Goal: Task Accomplishment & Management: Complete application form

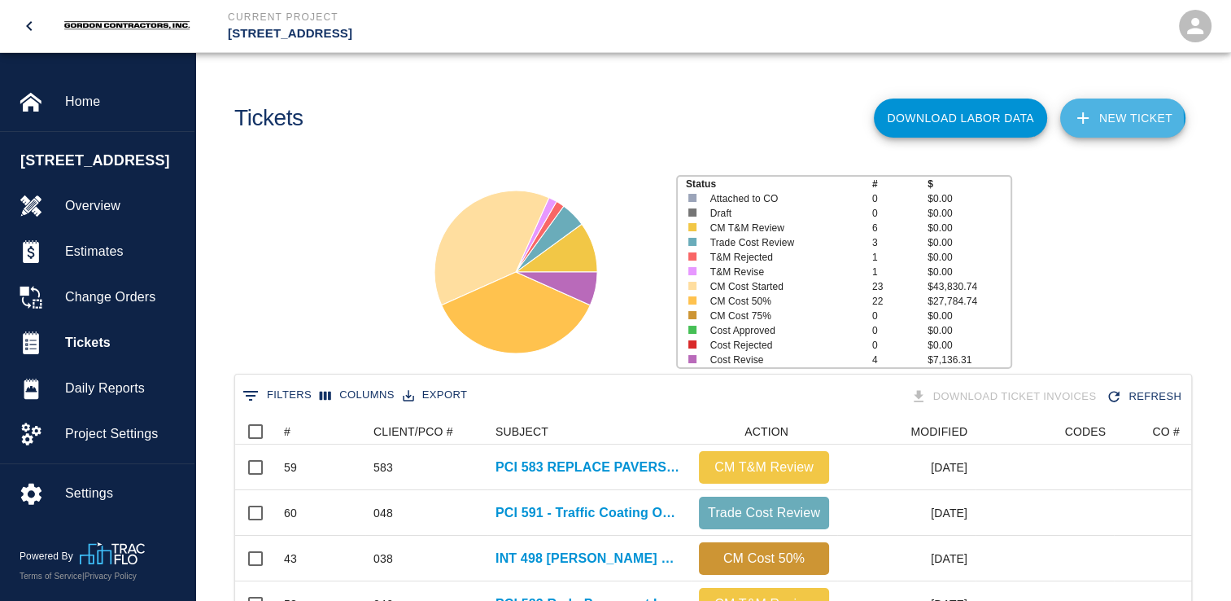
click at [1093, 120] on icon at bounding box center [1083, 118] width 20 height 20
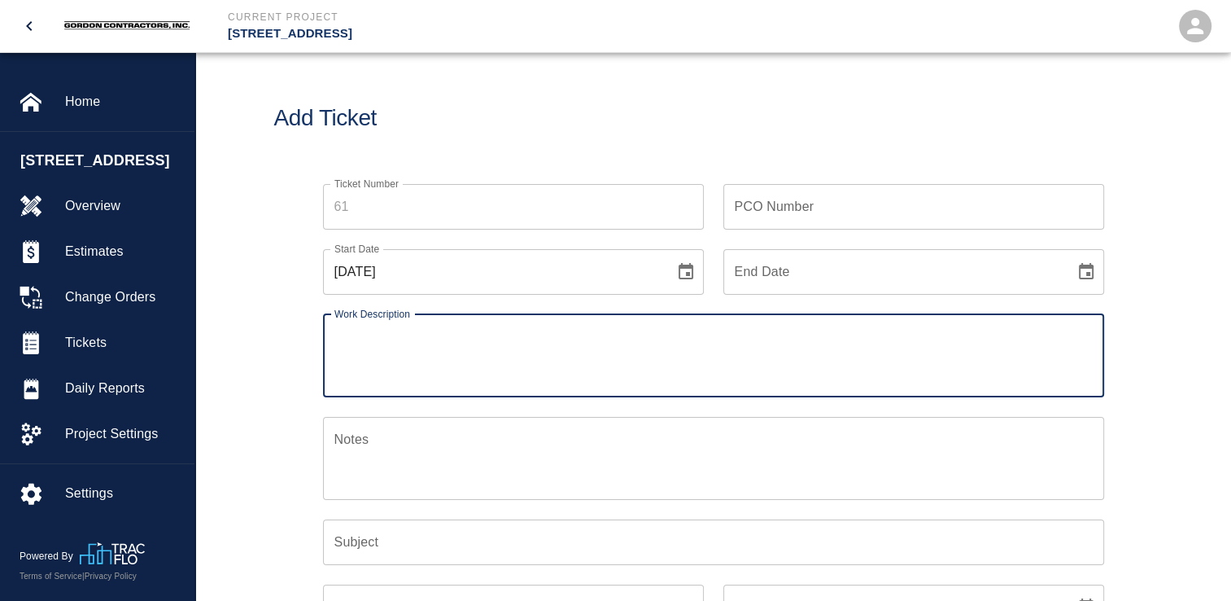
click at [802, 204] on input "PCO Number" at bounding box center [913, 207] width 381 height 46
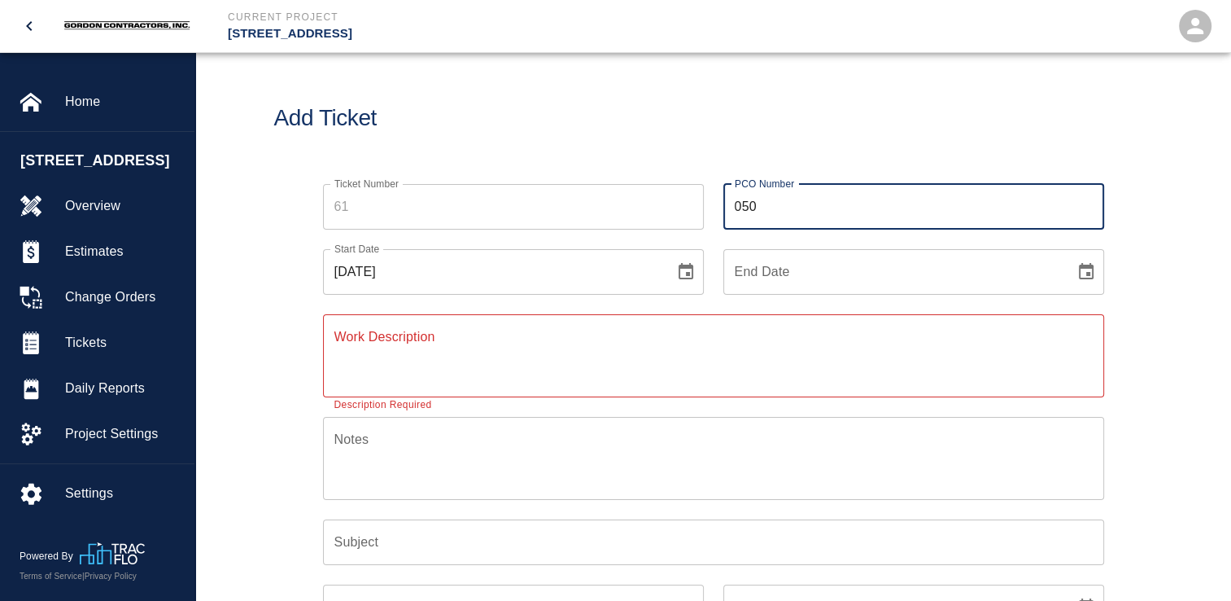
type input "050"
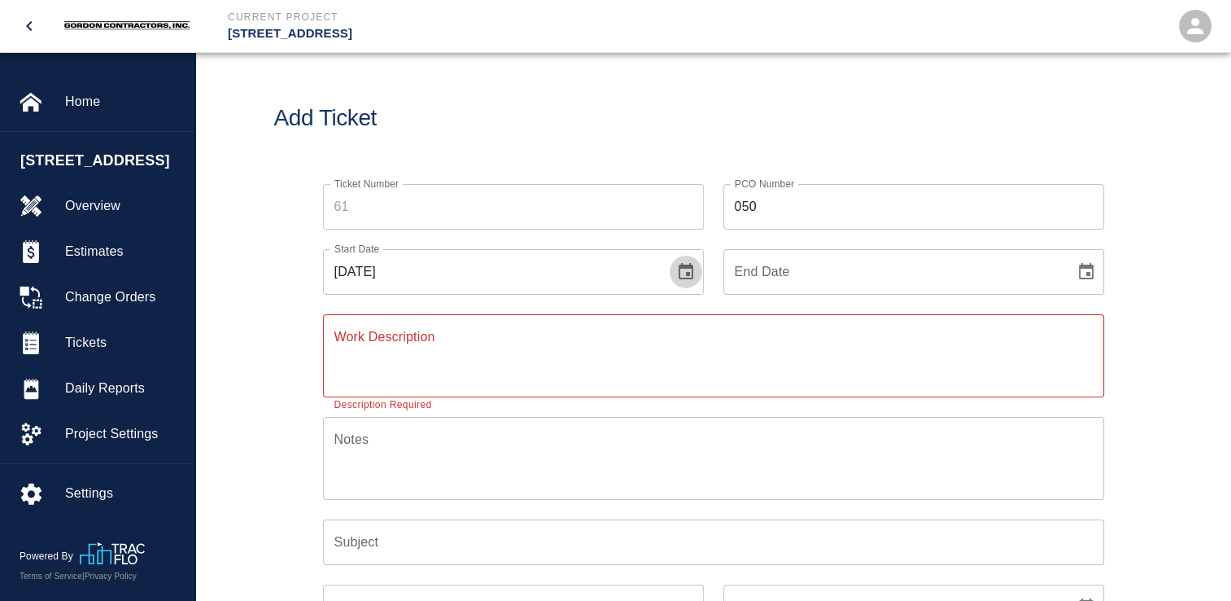
click at [674, 274] on button "Choose date, selected date is Oct 15, 2025" at bounding box center [686, 272] width 33 height 33
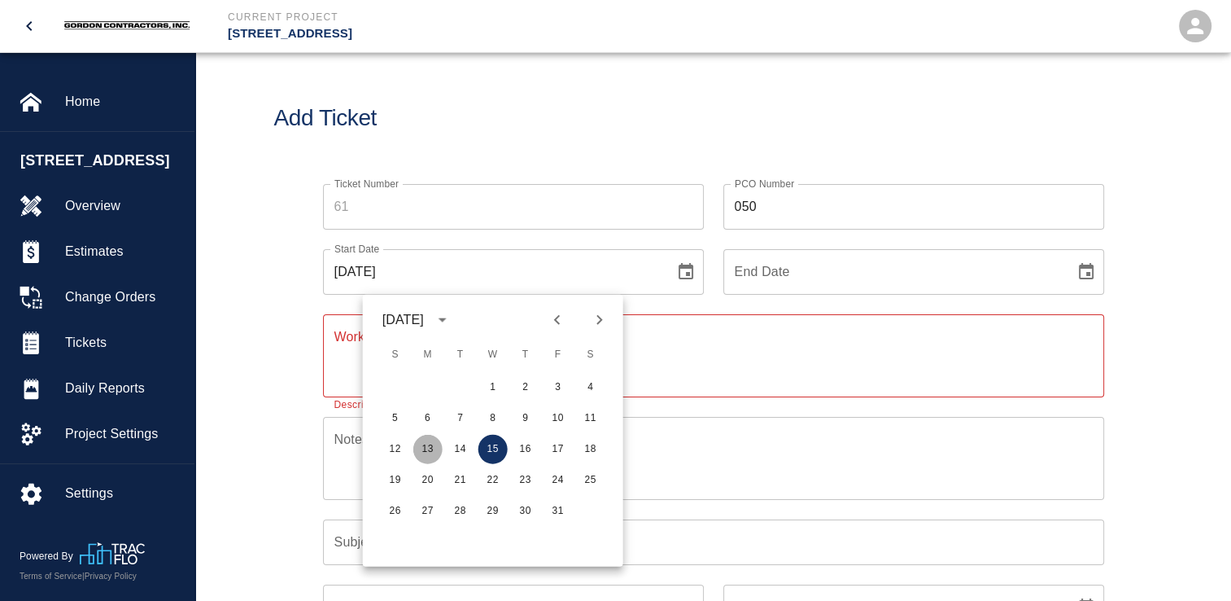
click at [422, 451] on button "13" at bounding box center [427, 449] width 29 height 29
type input "10/13/2025"
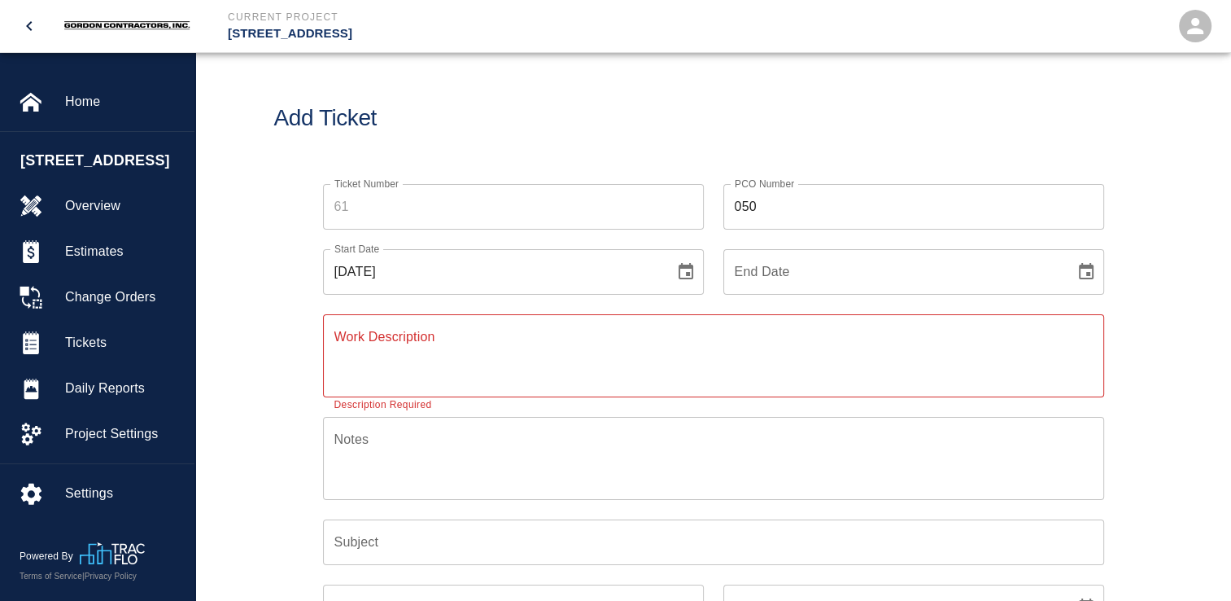
click at [830, 276] on input "End Date" at bounding box center [893, 272] width 340 height 46
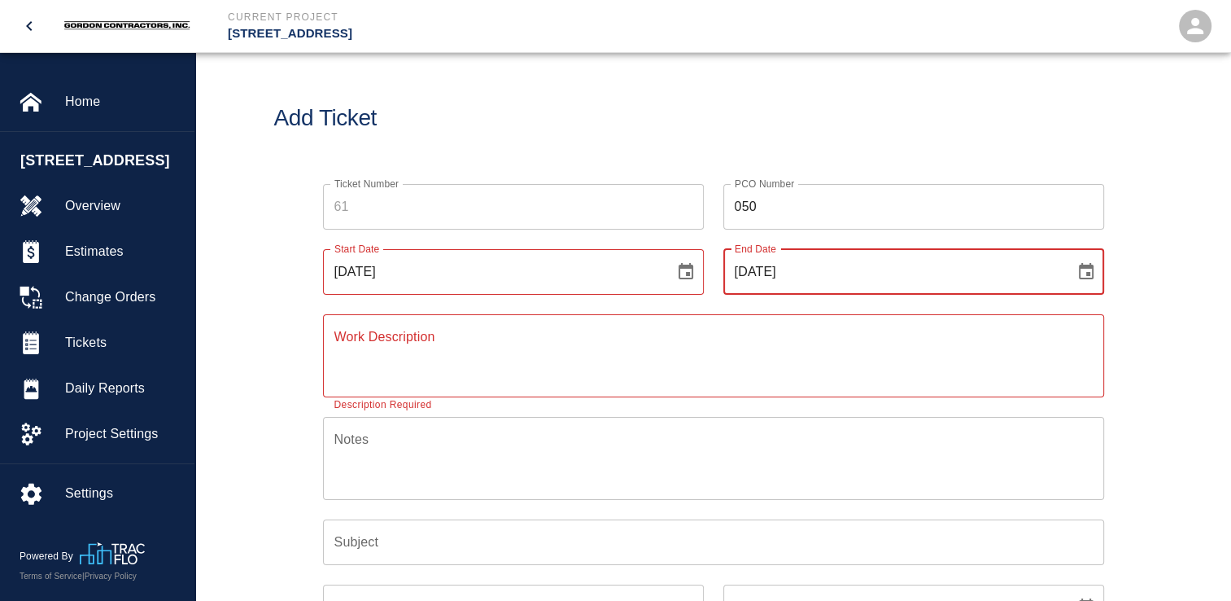
type input "10/13/25"
click at [569, 345] on textarea "Work Description" at bounding box center [713, 355] width 758 height 56
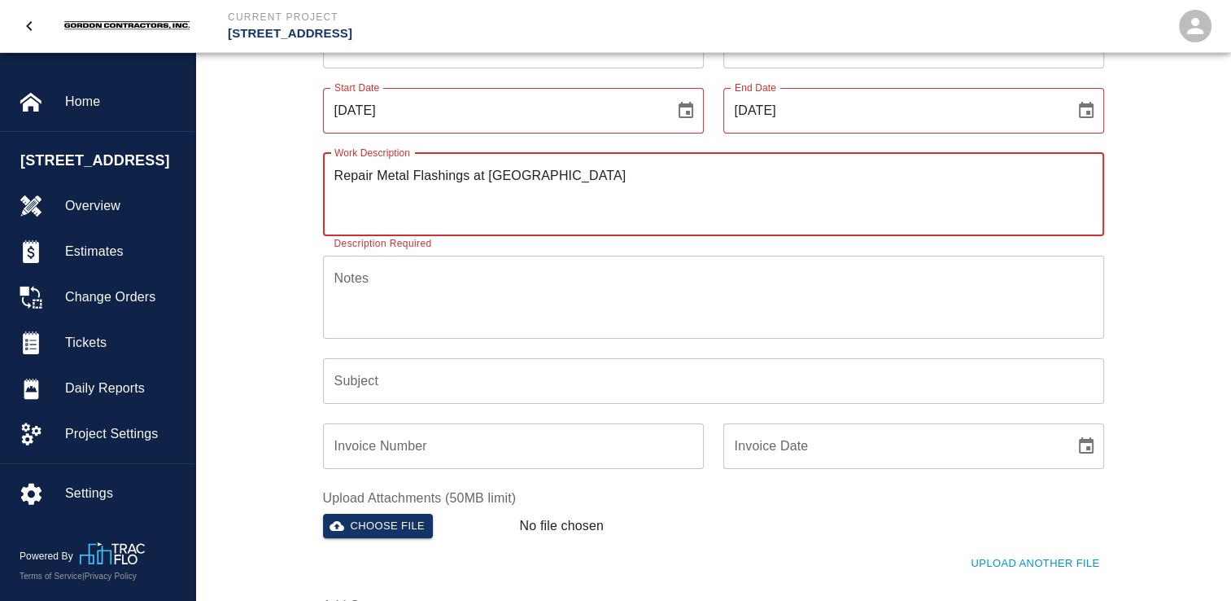
scroll to position [163, 0]
type textarea "Repair Metal Flashings at South Portal"
click at [422, 378] on input "Subject" at bounding box center [713, 379] width 781 height 46
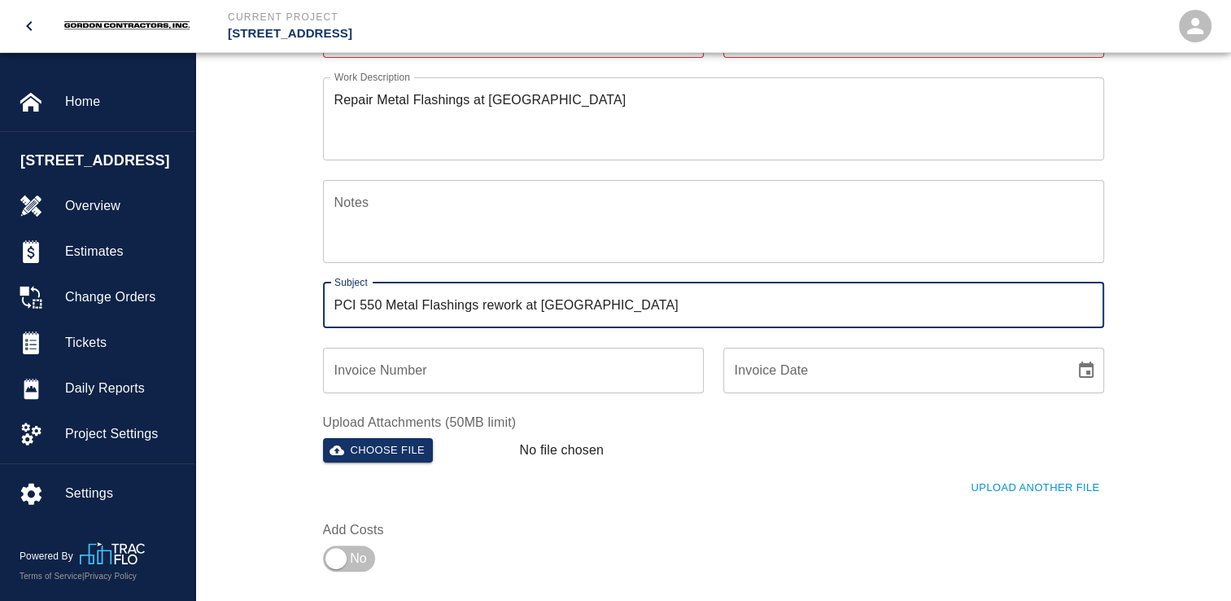
scroll to position [407, 0]
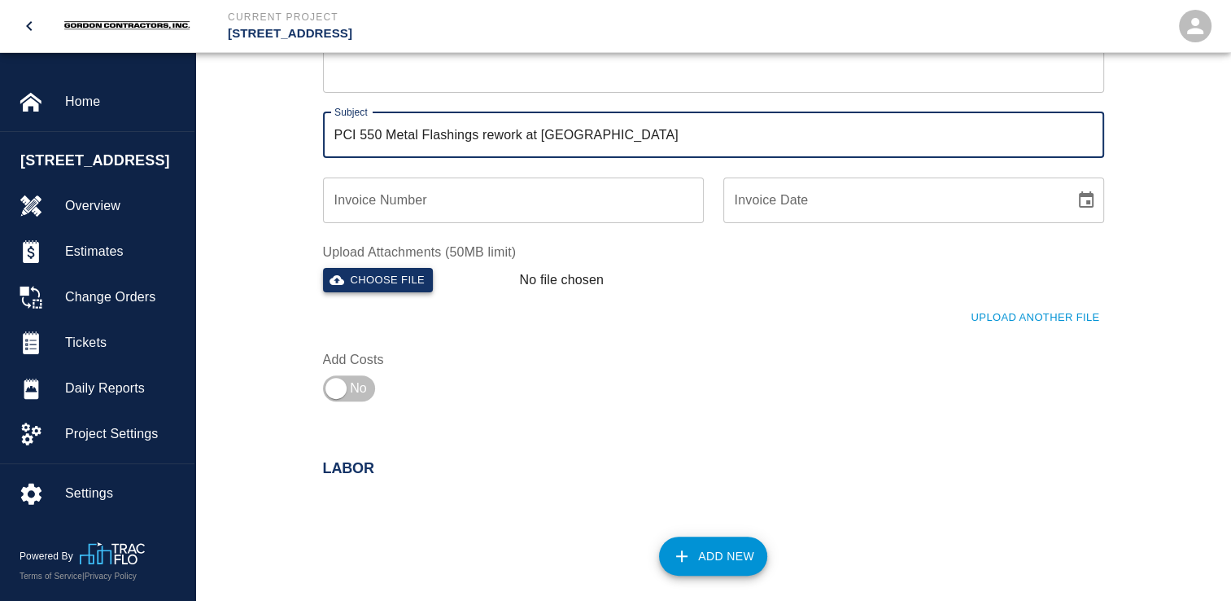
type input "PCI 550 Metal Flashings rework at South Portal"
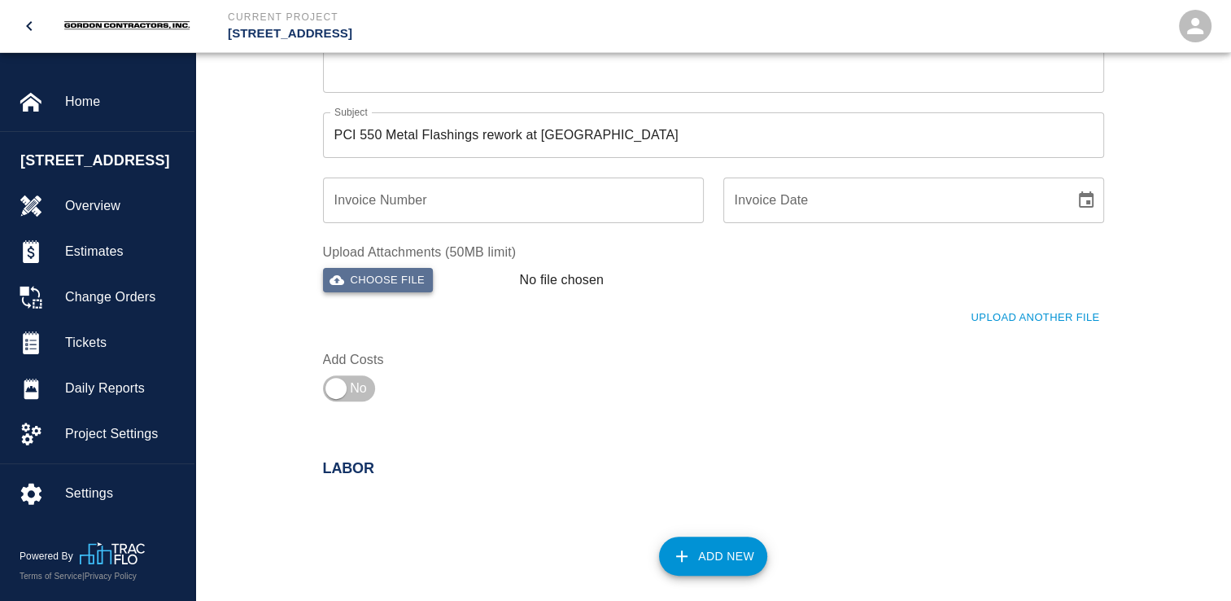
click at [404, 282] on button "Choose file" at bounding box center [378, 280] width 111 height 25
click at [1036, 318] on button "Upload Another File" at bounding box center [1035, 319] width 137 height 25
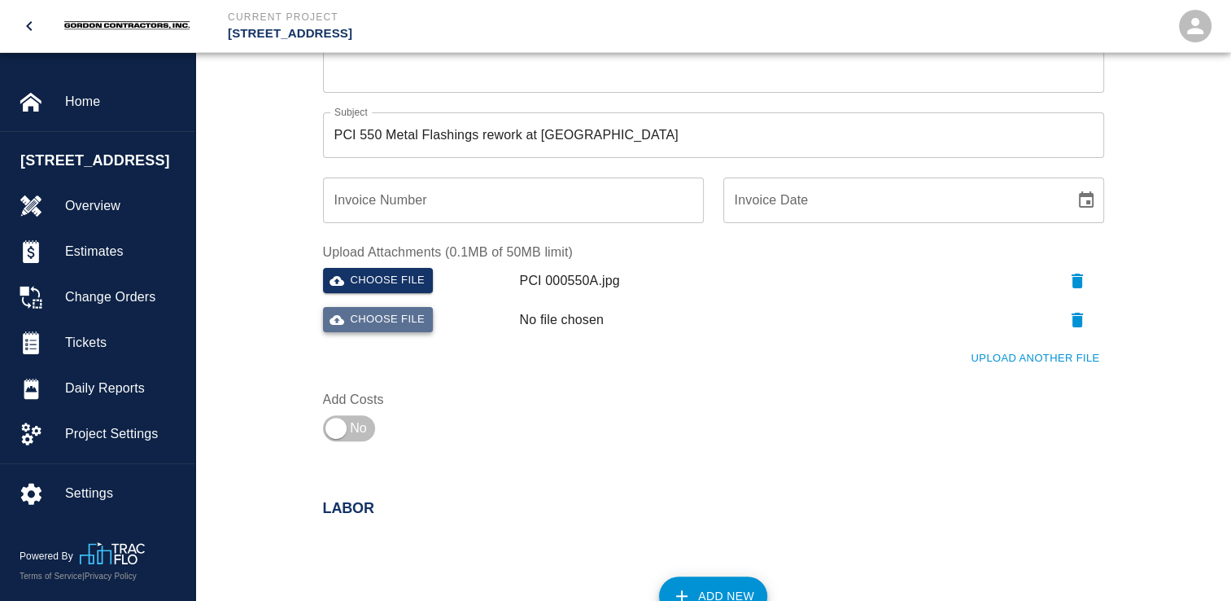
click at [384, 314] on button "Choose file" at bounding box center [378, 319] width 111 height 25
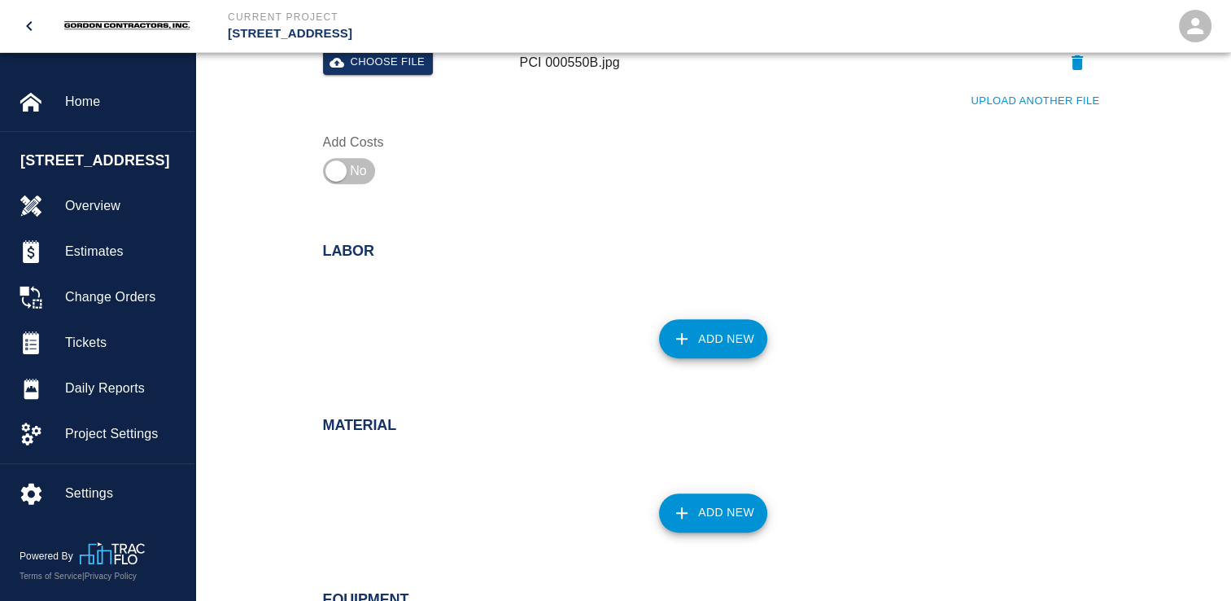
scroll to position [732, 0]
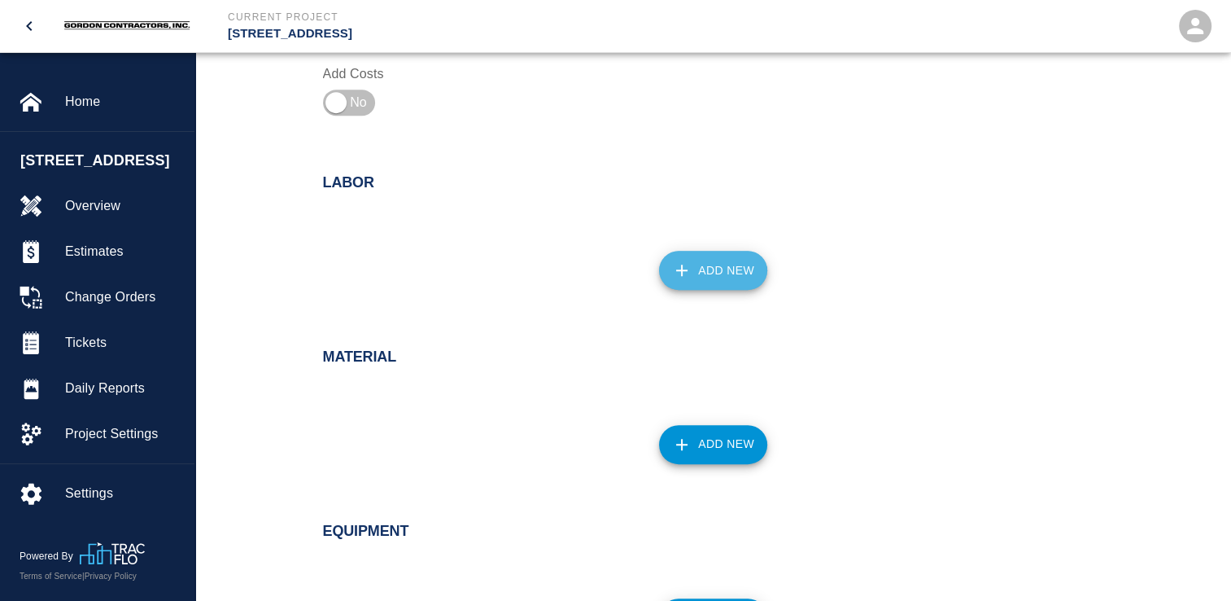
click at [693, 273] on button "Add New" at bounding box center [713, 270] width 108 height 39
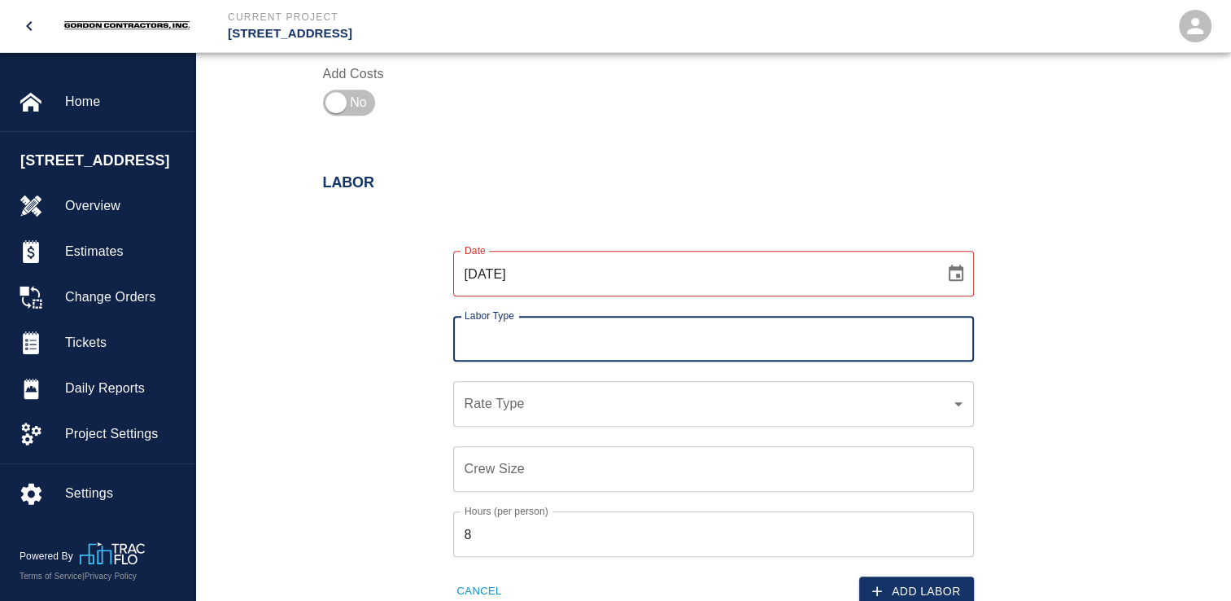
click at [613, 329] on input "Labor Type" at bounding box center [714, 338] width 506 height 31
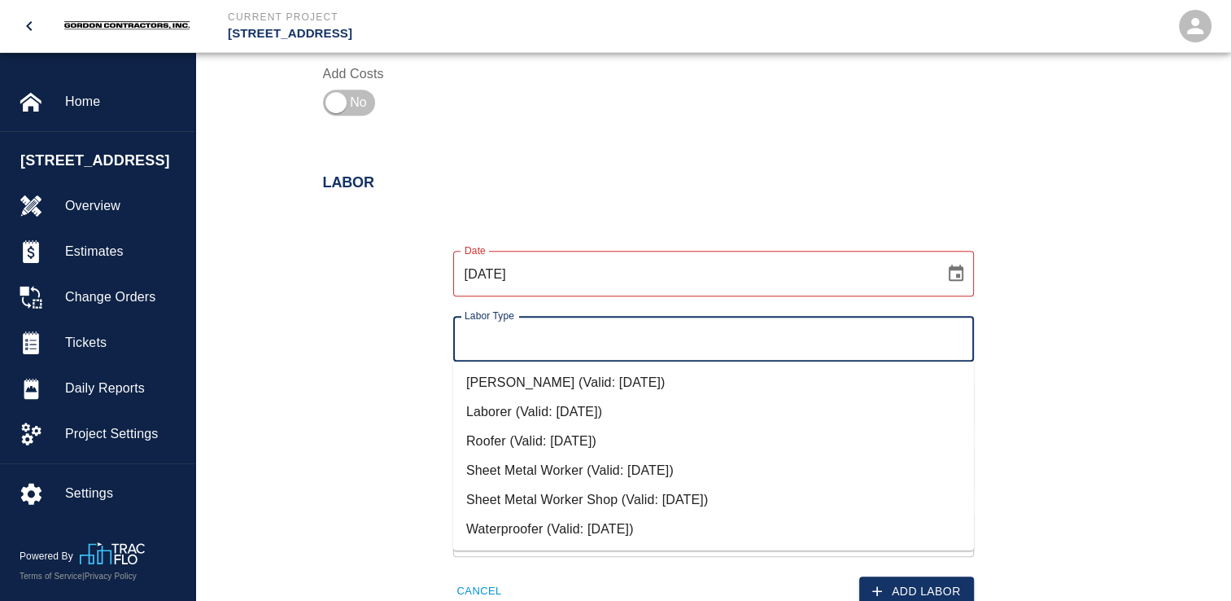
click at [527, 470] on li "Sheet Metal Worker (Valid: 10/04/2024)" at bounding box center [713, 470] width 521 height 29
type input "Sheet Metal Worker"
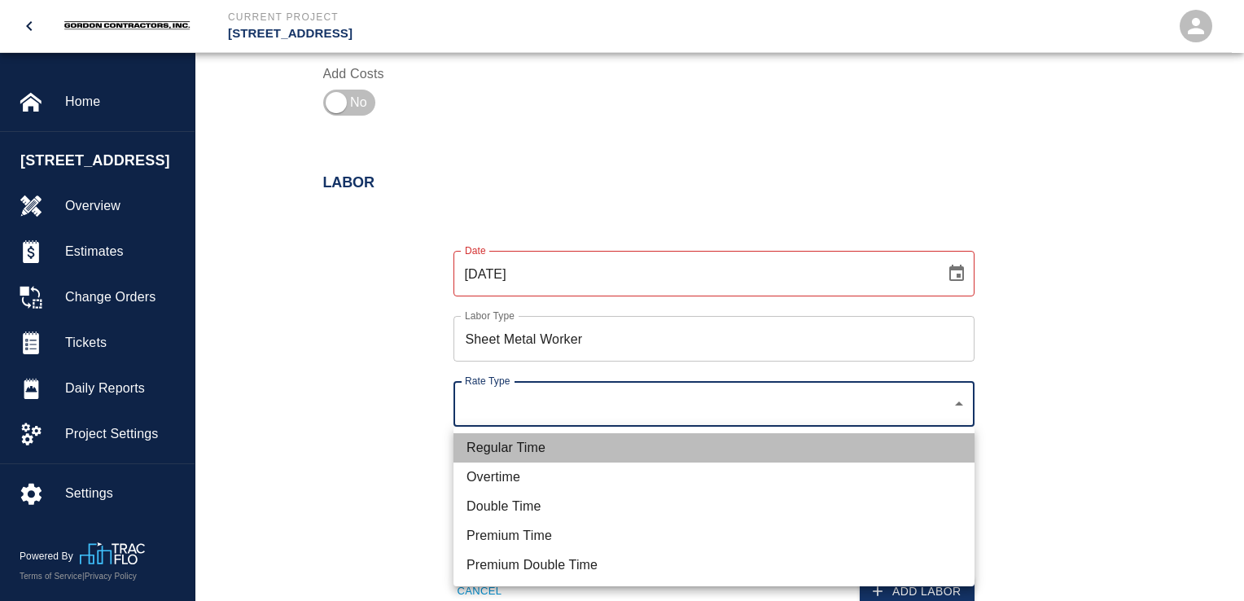
click at [508, 450] on li "Regular Time" at bounding box center [713, 447] width 521 height 29
type input "rate_rt"
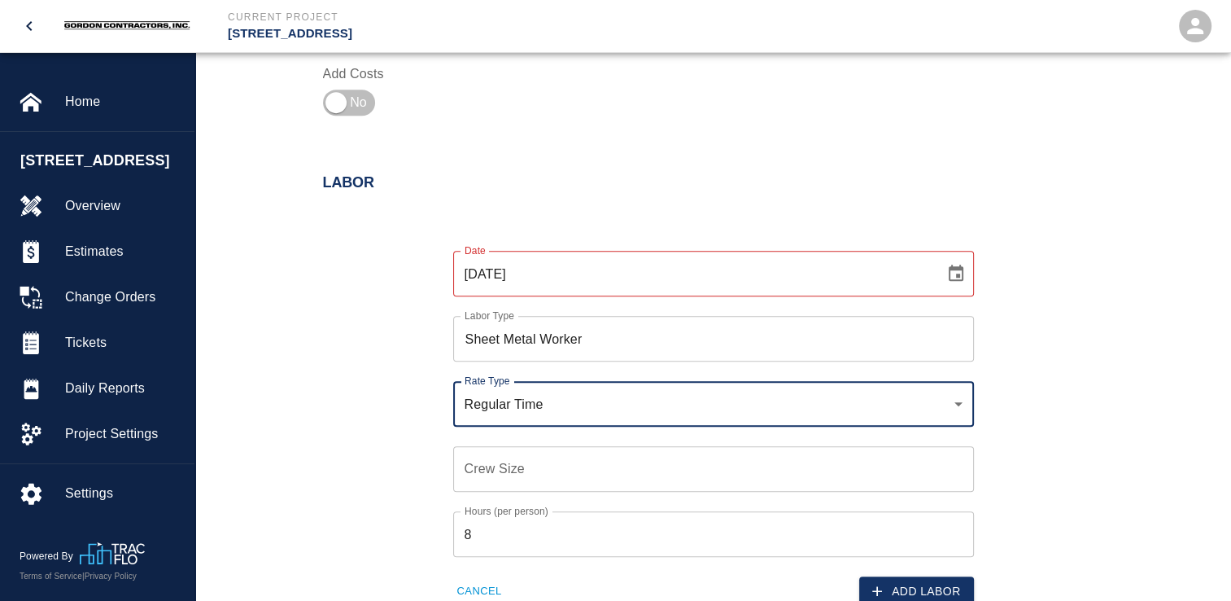
click at [524, 470] on input "Crew Size" at bounding box center [713, 469] width 521 height 46
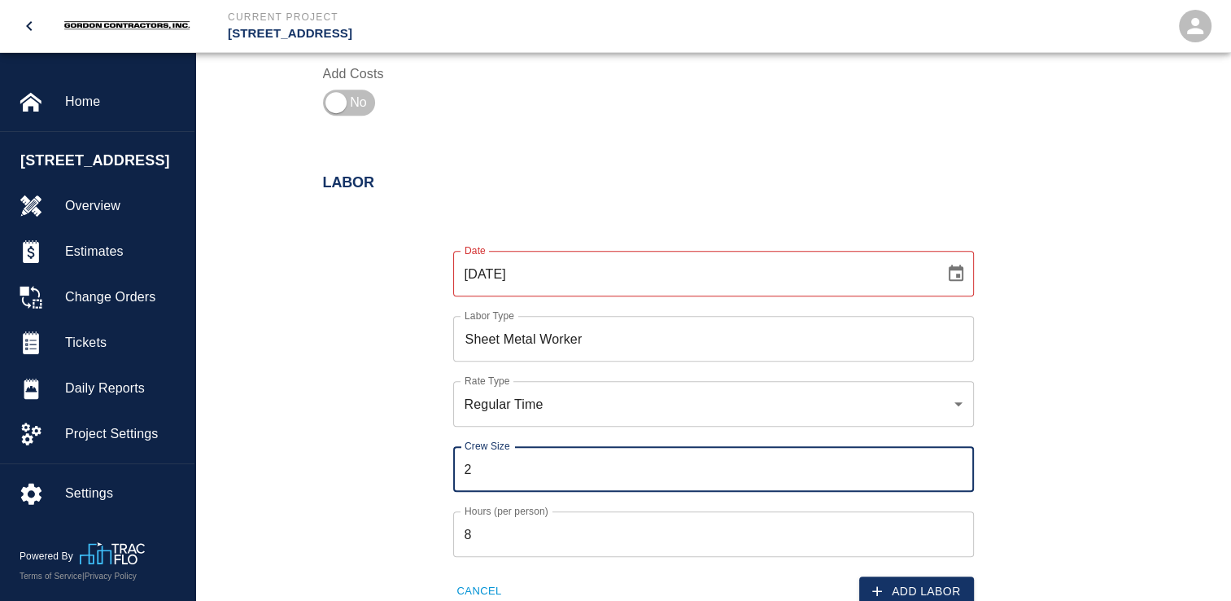
type input "2"
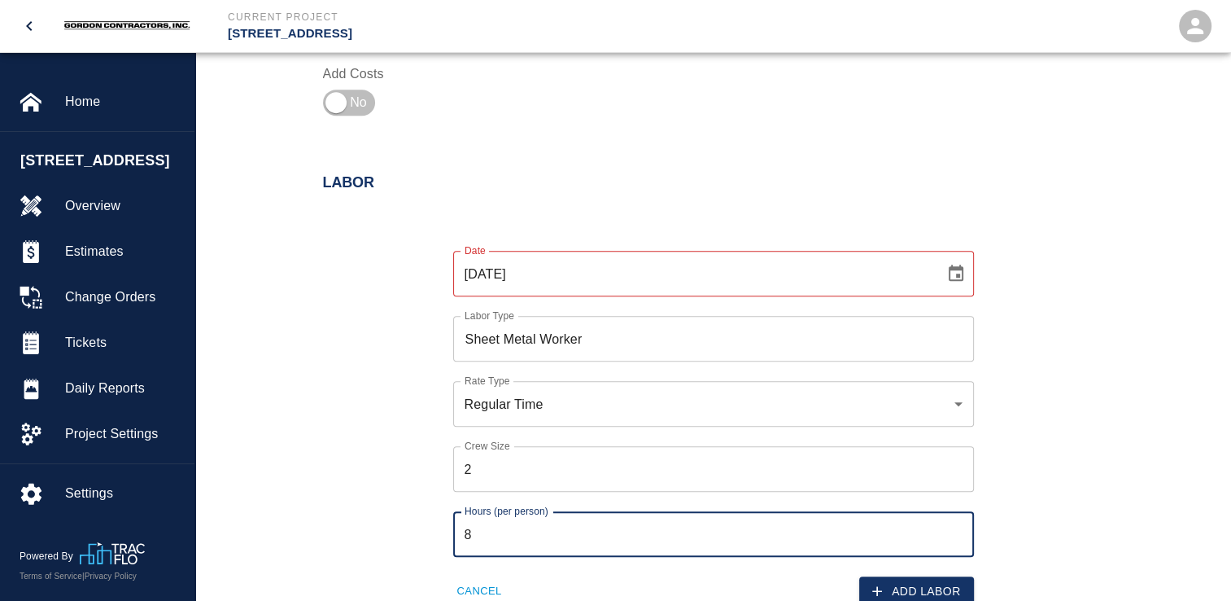
drag, startPoint x: 514, startPoint y: 535, endPoint x: 392, endPoint y: 527, distance: 121.5
click at [392, 527] on div "Date 10/13/2025 Date Labor Type Sheet Metal Worker Labor Type Rate Type Regular…" at bounding box center [704, 416] width 801 height 382
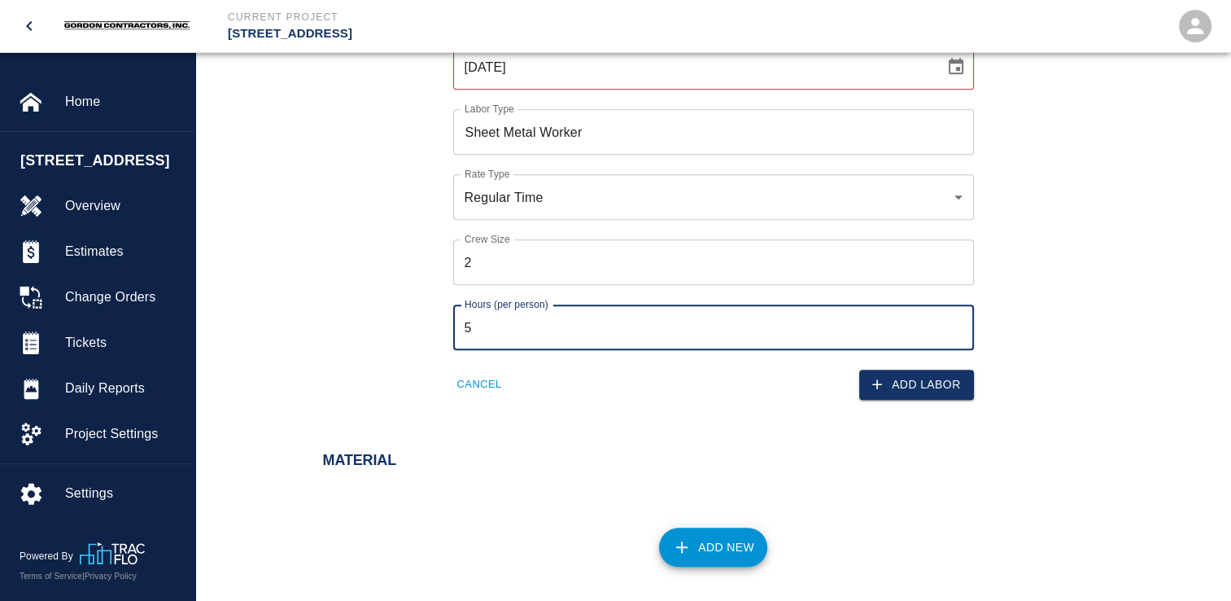
scroll to position [1058, 0]
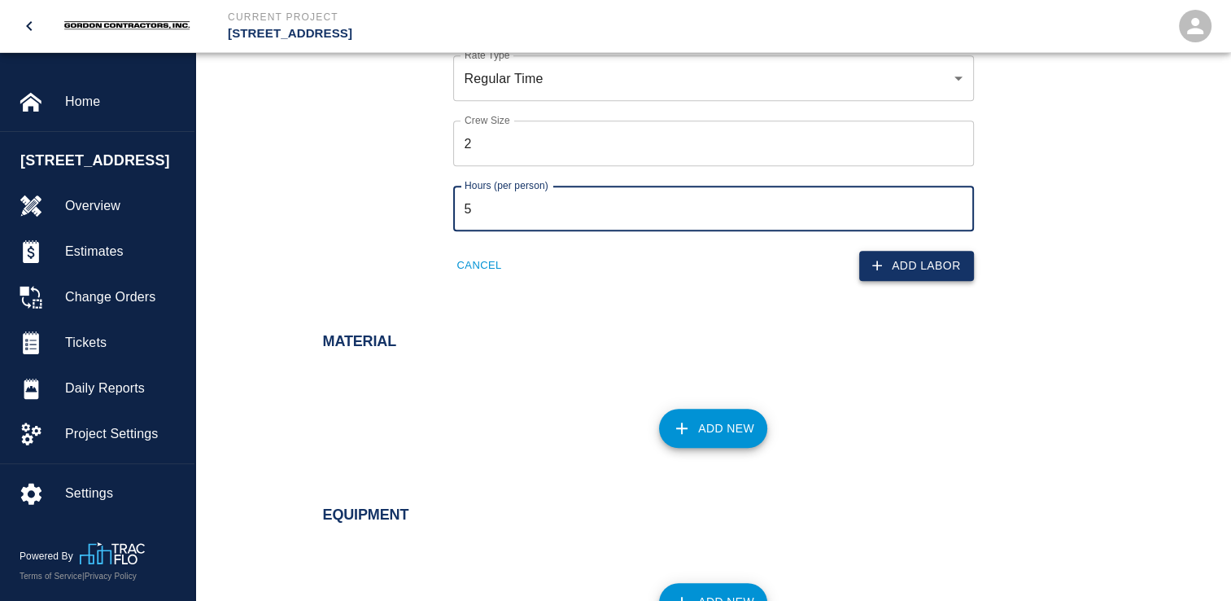
type input "5"
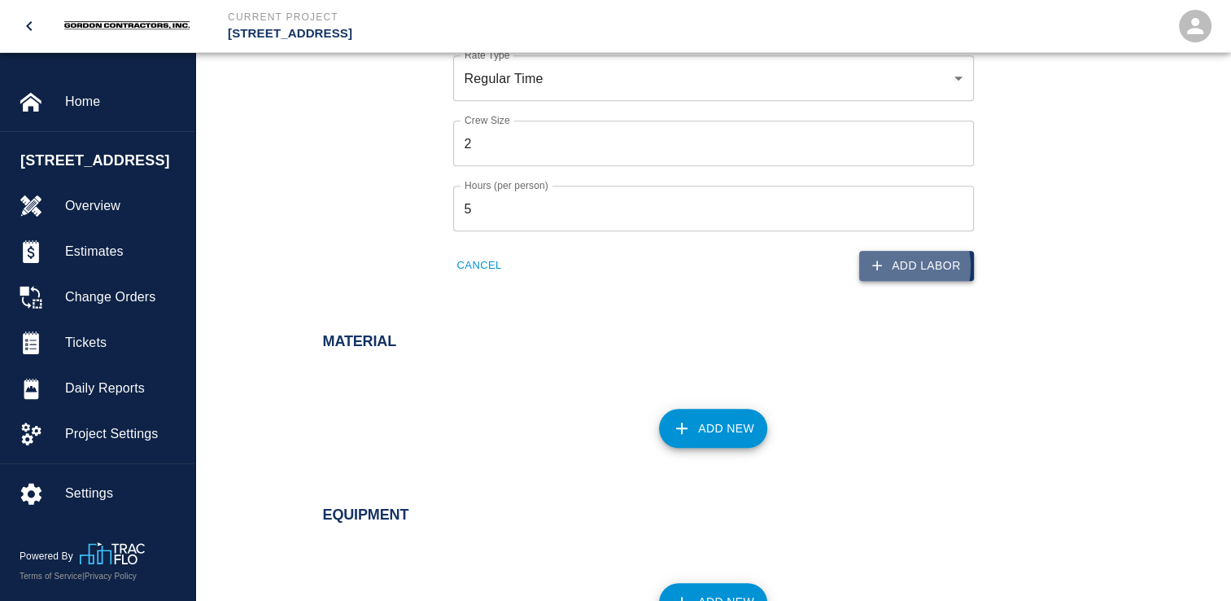
click at [892, 266] on button "Add Labor" at bounding box center [916, 266] width 115 height 30
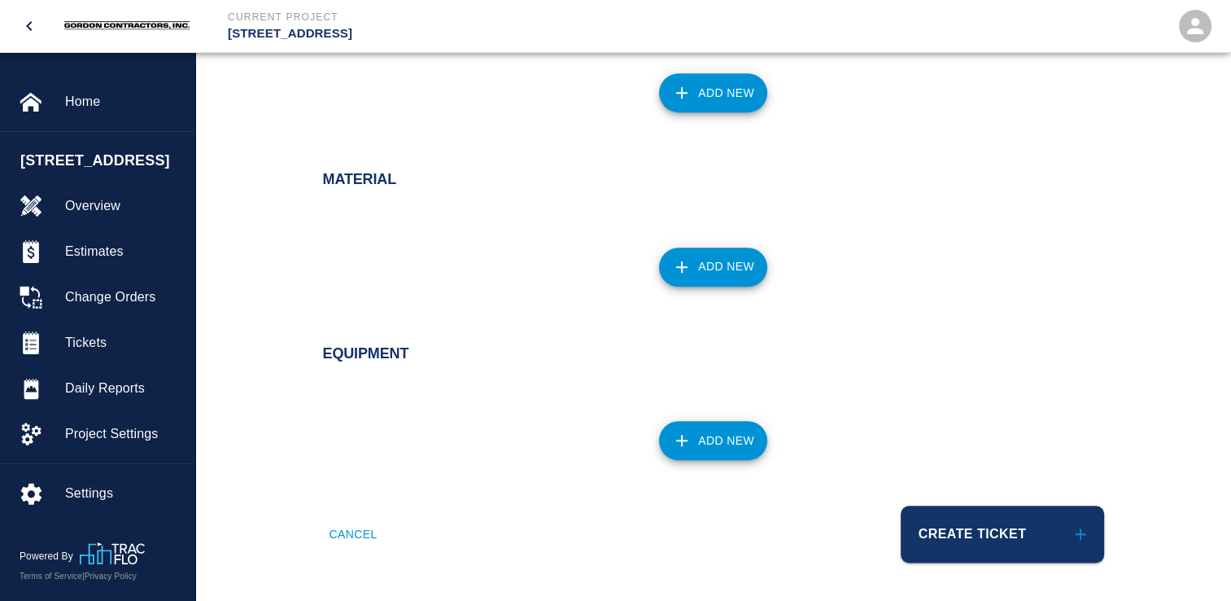
click at [706, 264] on button "Add New" at bounding box center [713, 266] width 108 height 39
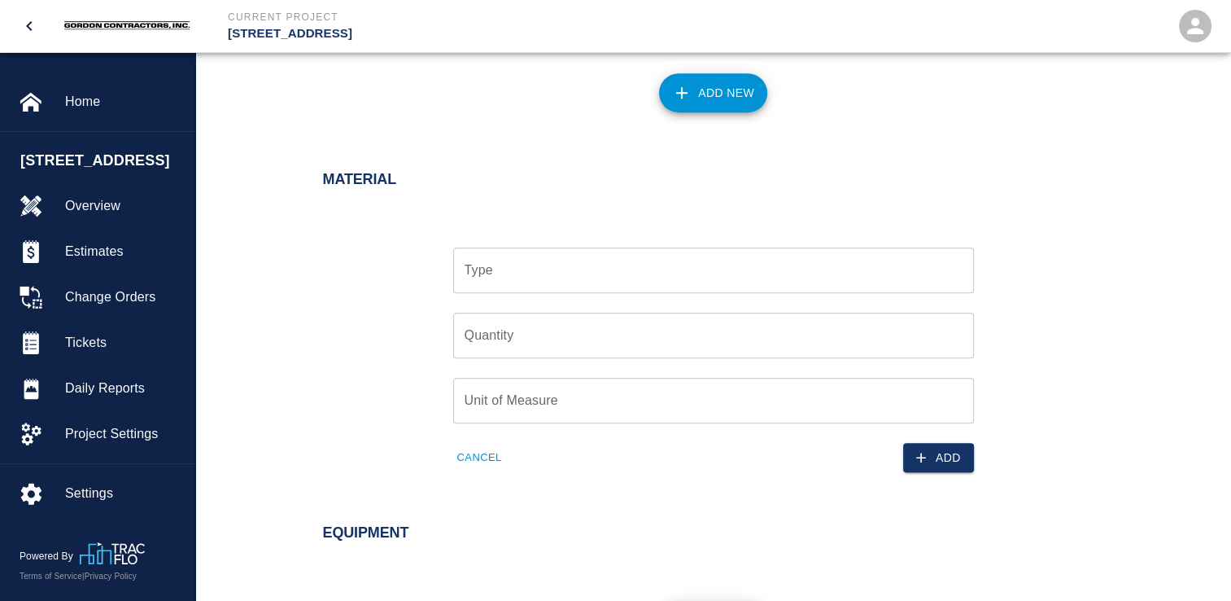
click at [570, 278] on input "Type" at bounding box center [714, 270] width 506 height 31
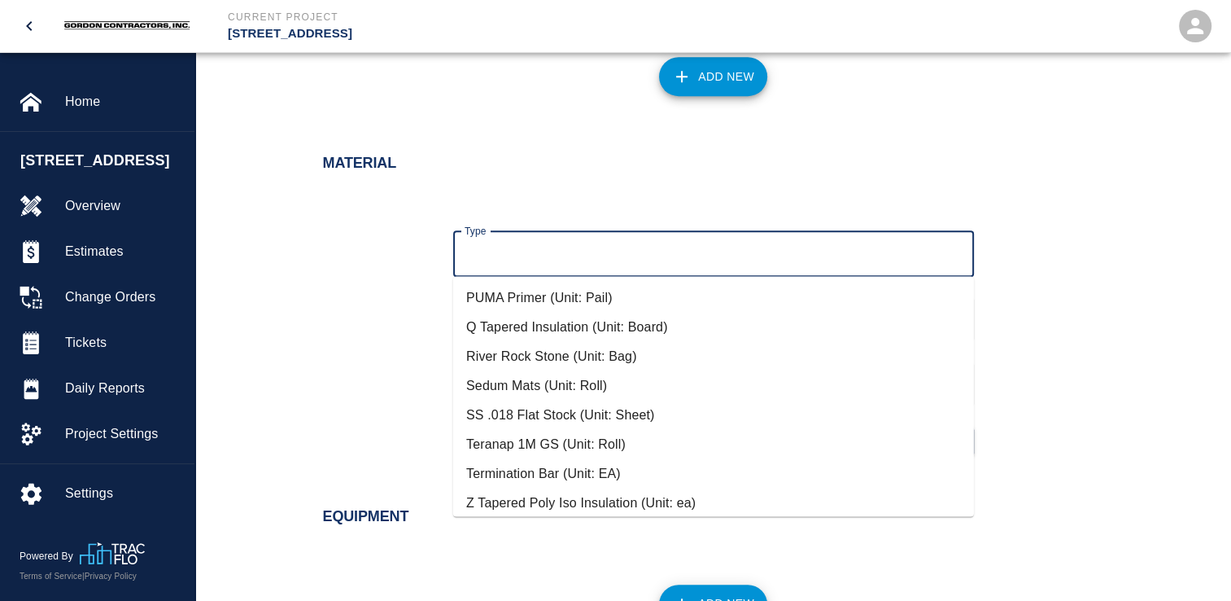
scroll to position [768, 0]
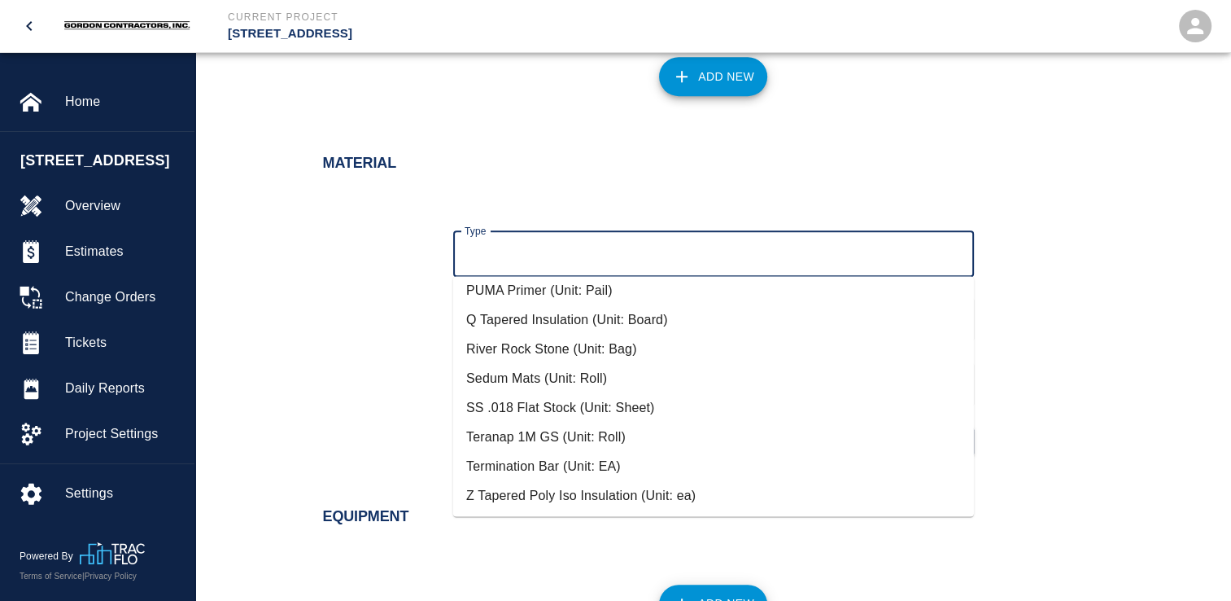
click at [512, 409] on li "SS .018 Flat Stock (Unit: Sheet)" at bounding box center [713, 407] width 521 height 29
type input "SS .018 Flat Stock (Unit: Sheet)"
type input "Sheet"
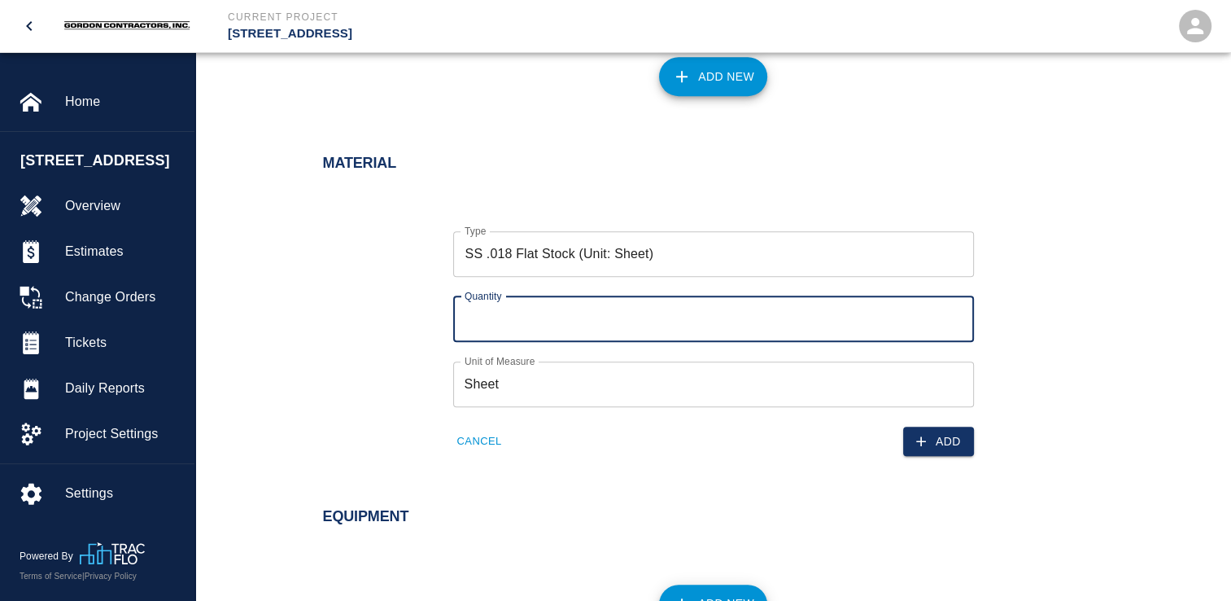
click at [518, 318] on input "Quantity" at bounding box center [713, 319] width 521 height 46
type input "1"
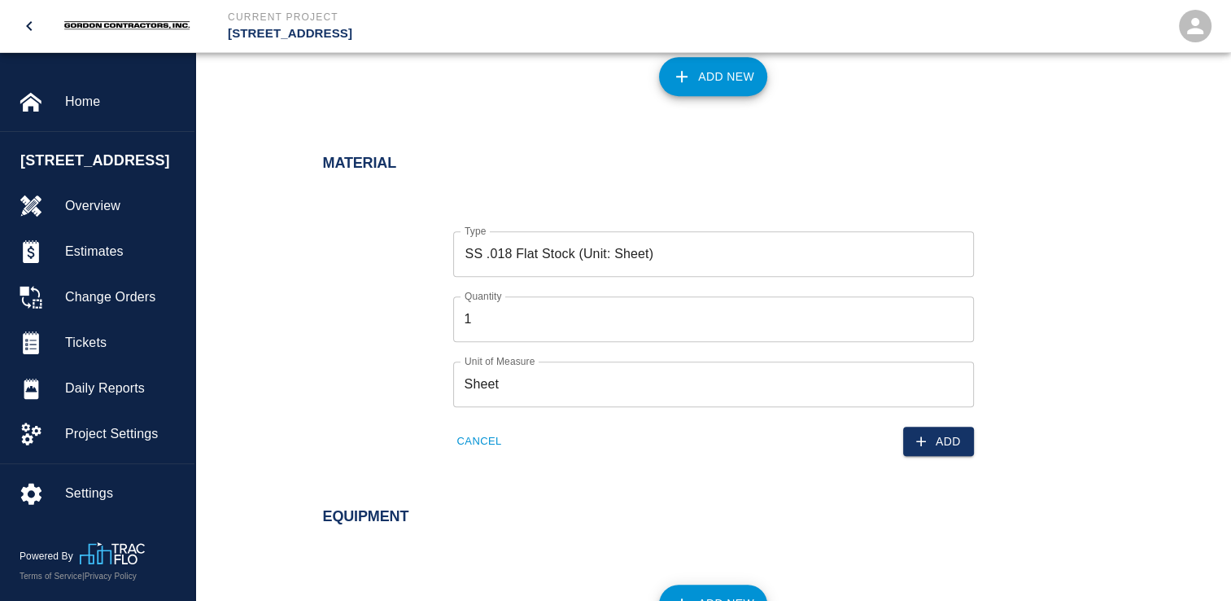
click at [396, 356] on div "Type SS .018 Flat Stock (Unit: Sheet) Type Quantity 1 Quantity Unit of Measure …" at bounding box center [704, 330] width 801 height 251
click at [932, 439] on button "Add" at bounding box center [938, 441] width 71 height 30
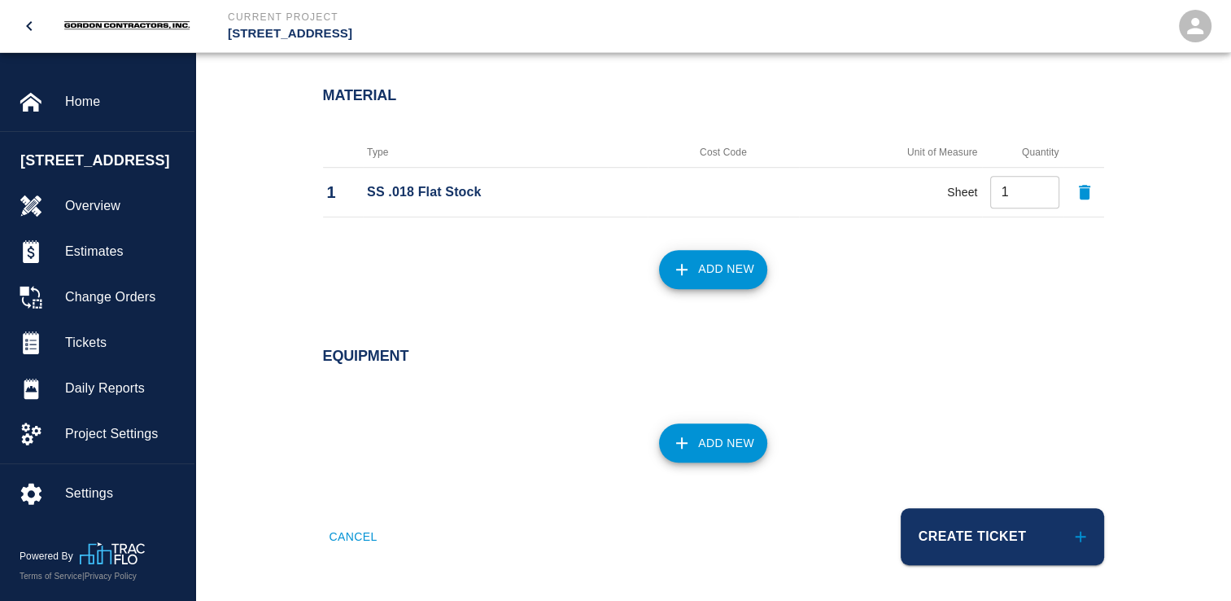
scroll to position [1108, 0]
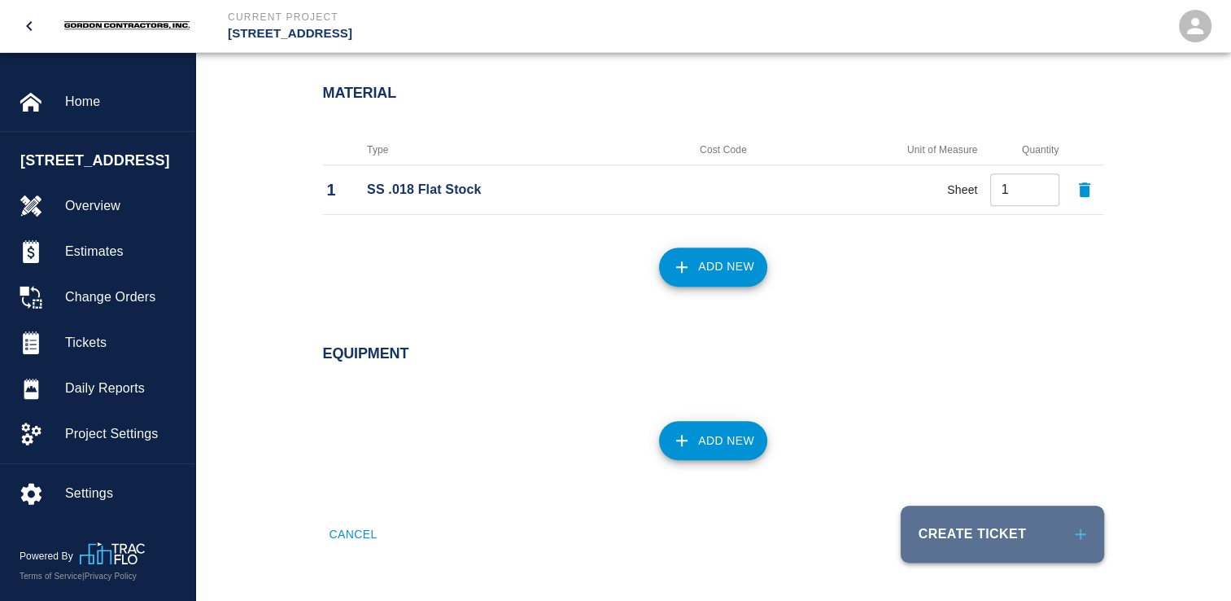
click at [1062, 530] on button "Create Ticket" at bounding box center [1002, 533] width 203 height 57
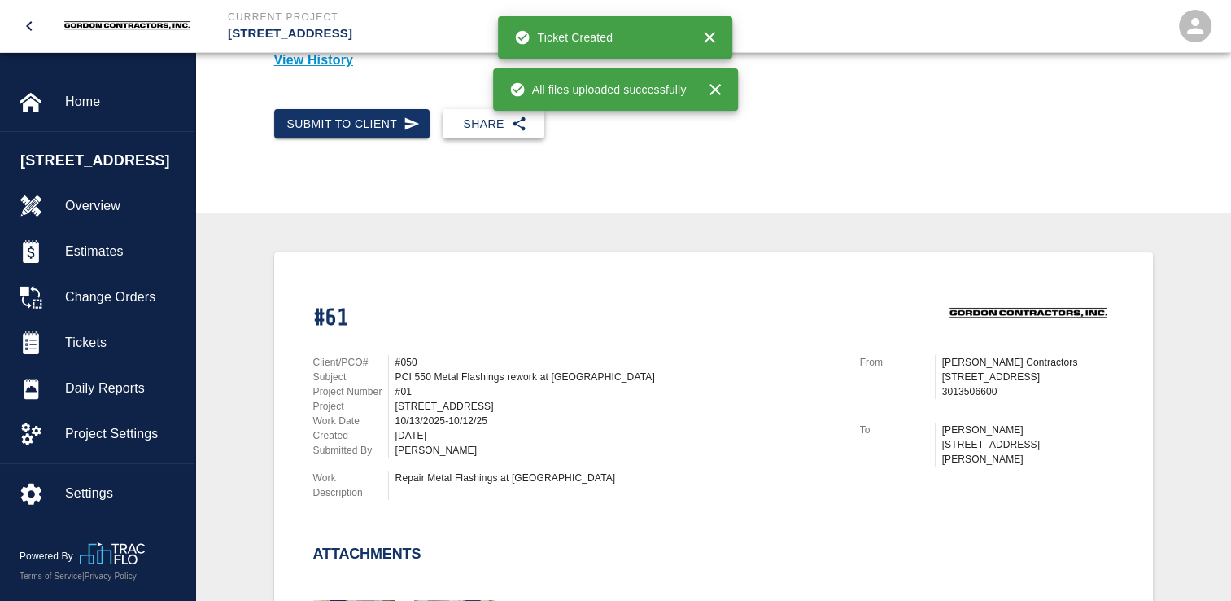
scroll to position [81, 0]
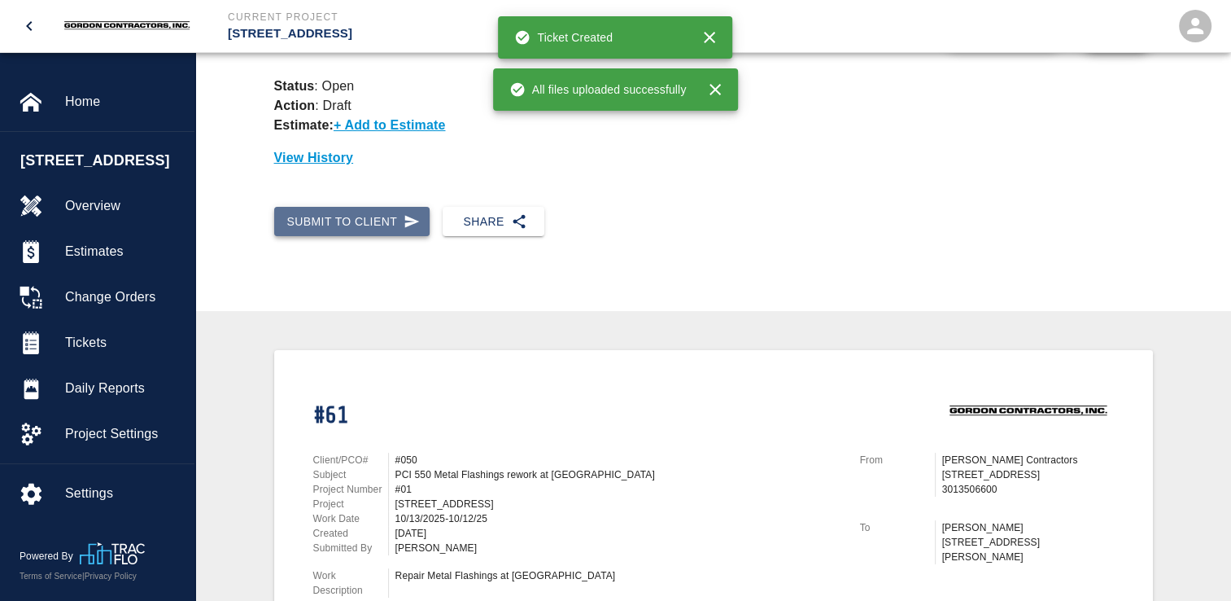
click at [407, 215] on icon "button" at bounding box center [412, 221] width 16 height 16
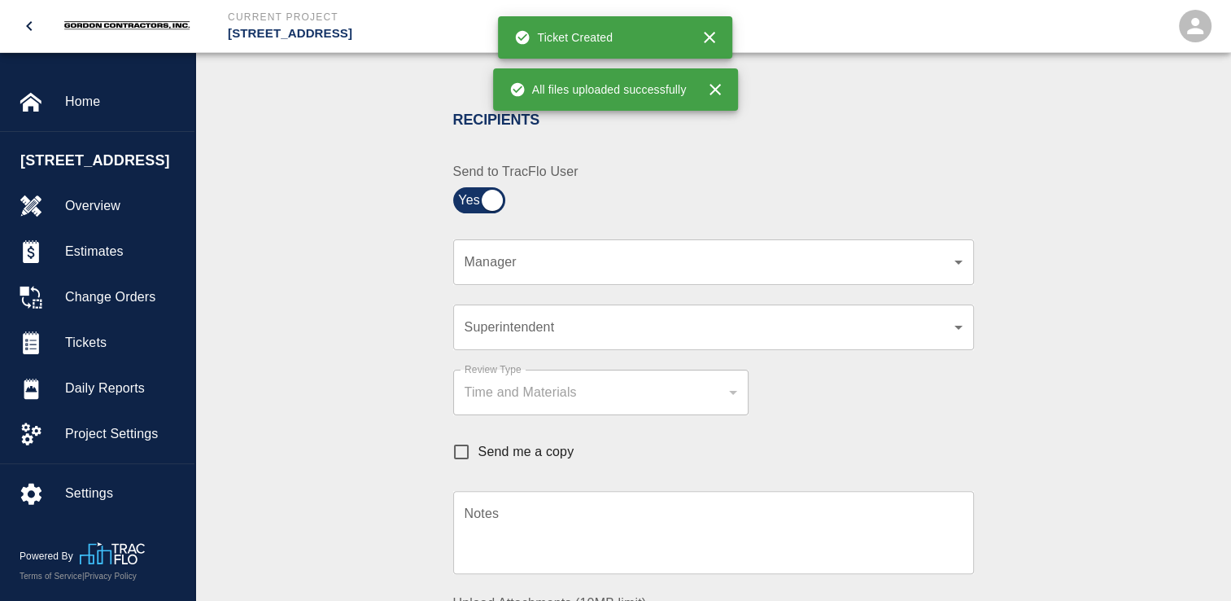
scroll to position [326, 0]
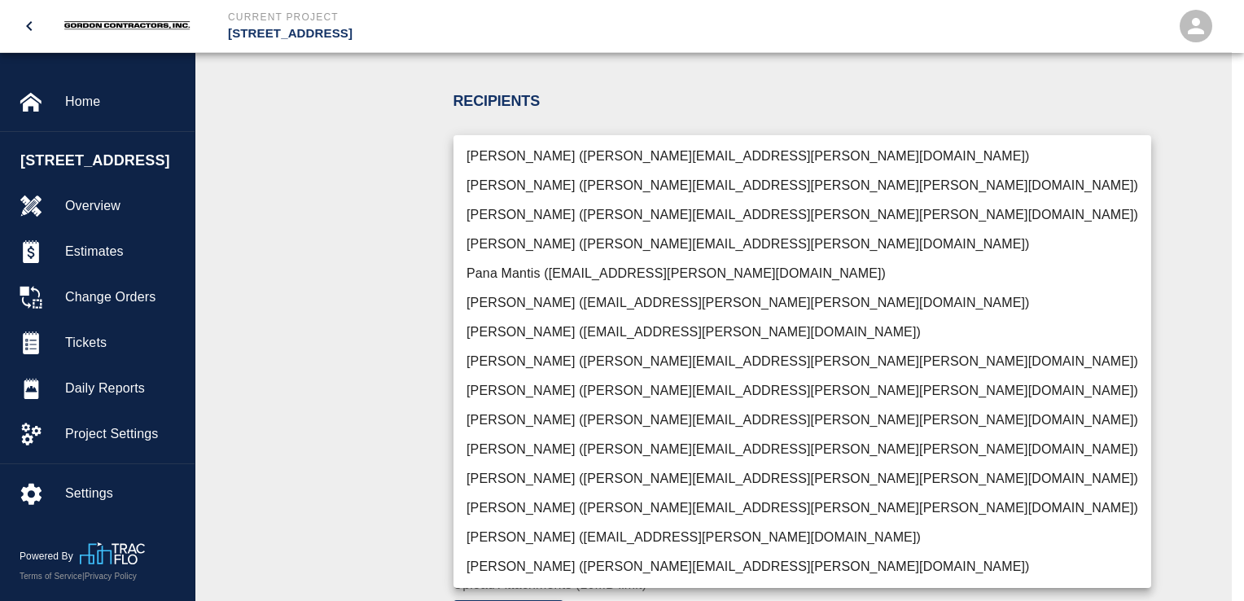
click at [509, 269] on li "Pana Mantis (pana.mantis@whiting-turner.com)" at bounding box center [801, 273] width 697 height 29
type input "9ed60d2a-a9d9-4a38-b953-291d7a1b2fc7"
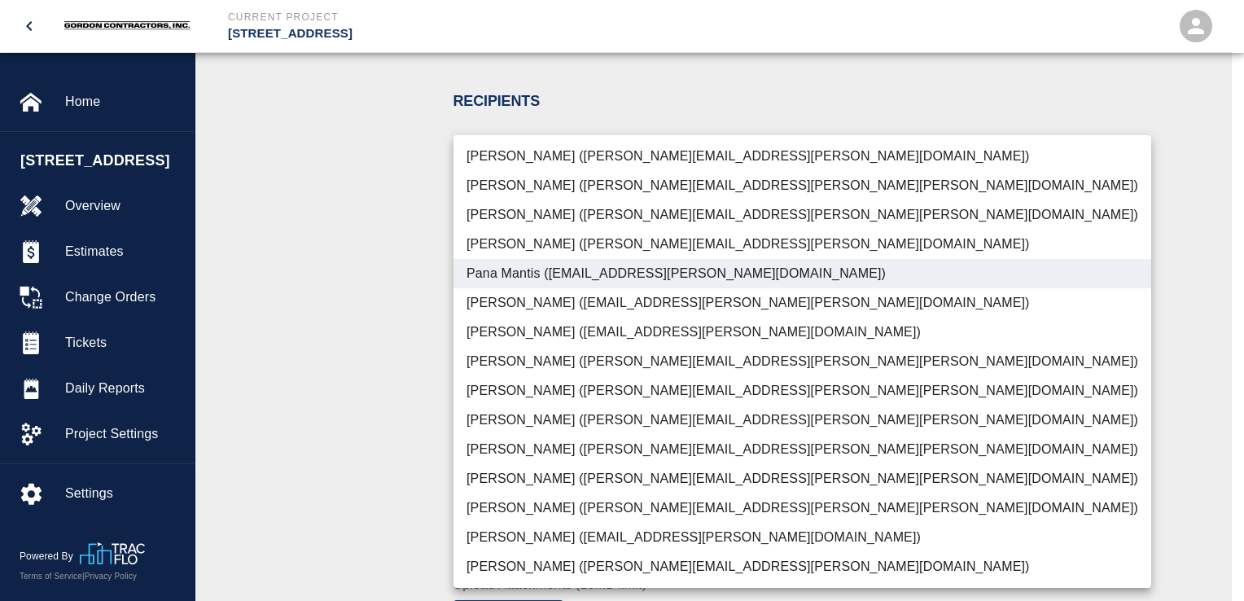
click at [424, 301] on div at bounding box center [622, 300] width 1244 height 601
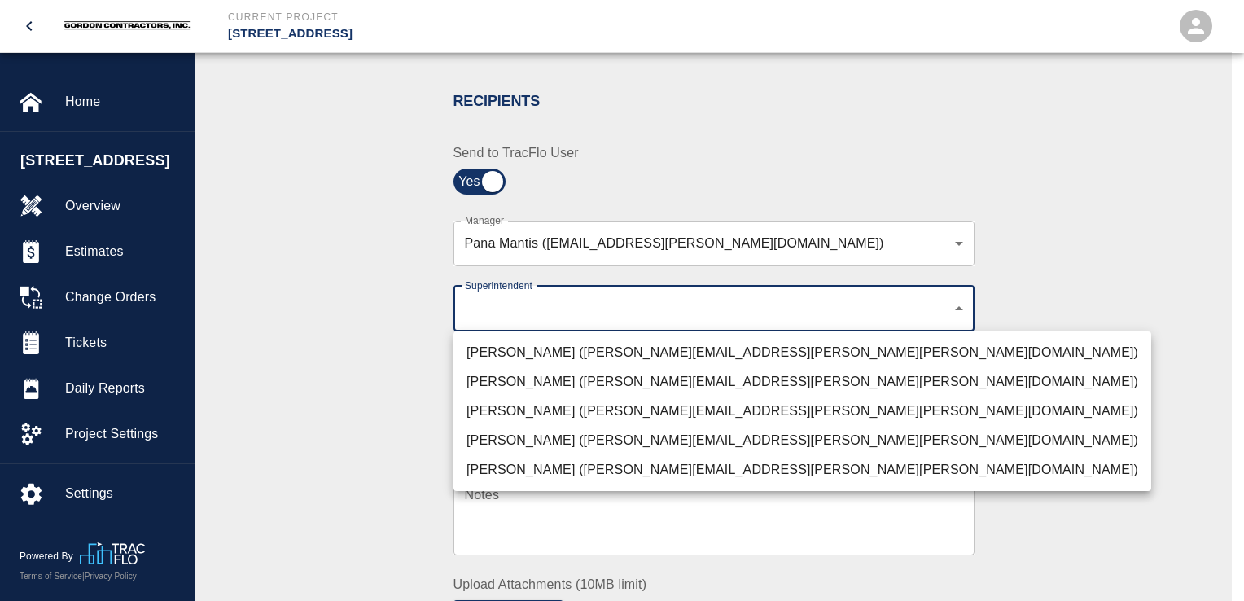
click at [491, 410] on li "Paul Koehler (paul.koehler@whiting-turner.com)" at bounding box center [801, 410] width 697 height 29
type input "32bad40b-bb12-40c1-a9d7-1de55074e5d0"
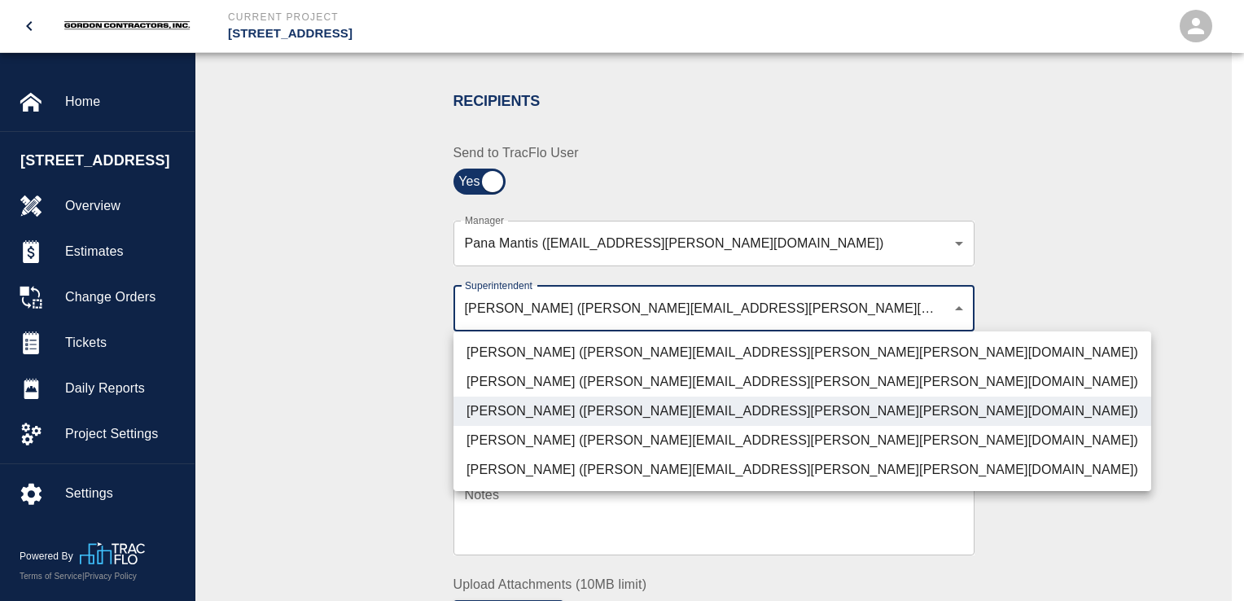
click at [378, 343] on div at bounding box center [622, 300] width 1244 height 601
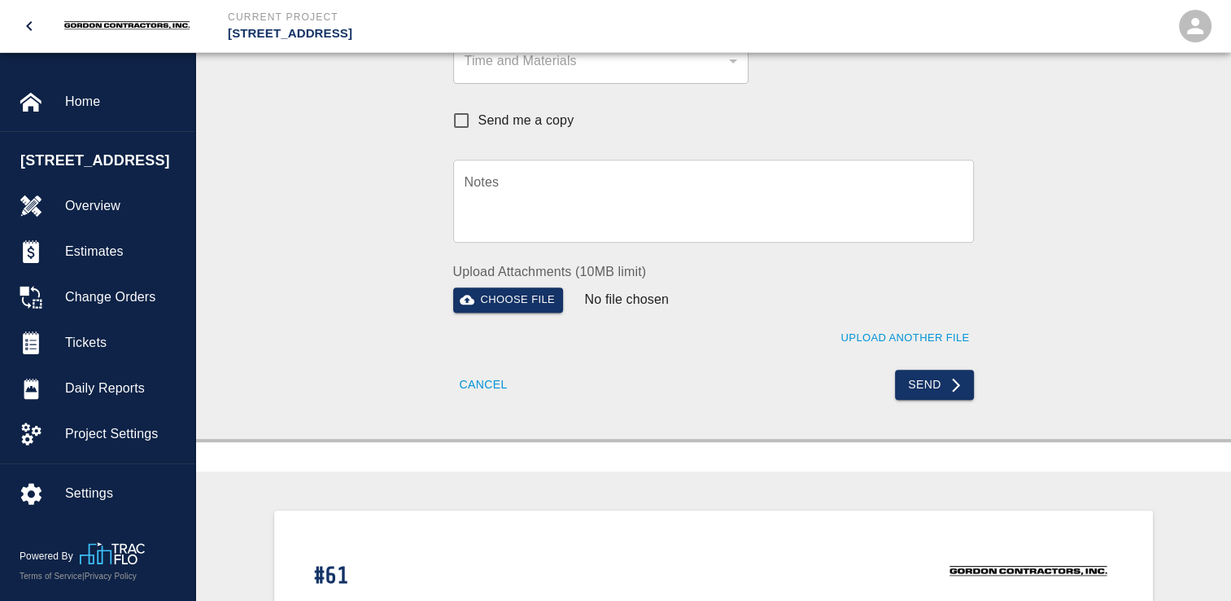
scroll to position [651, 0]
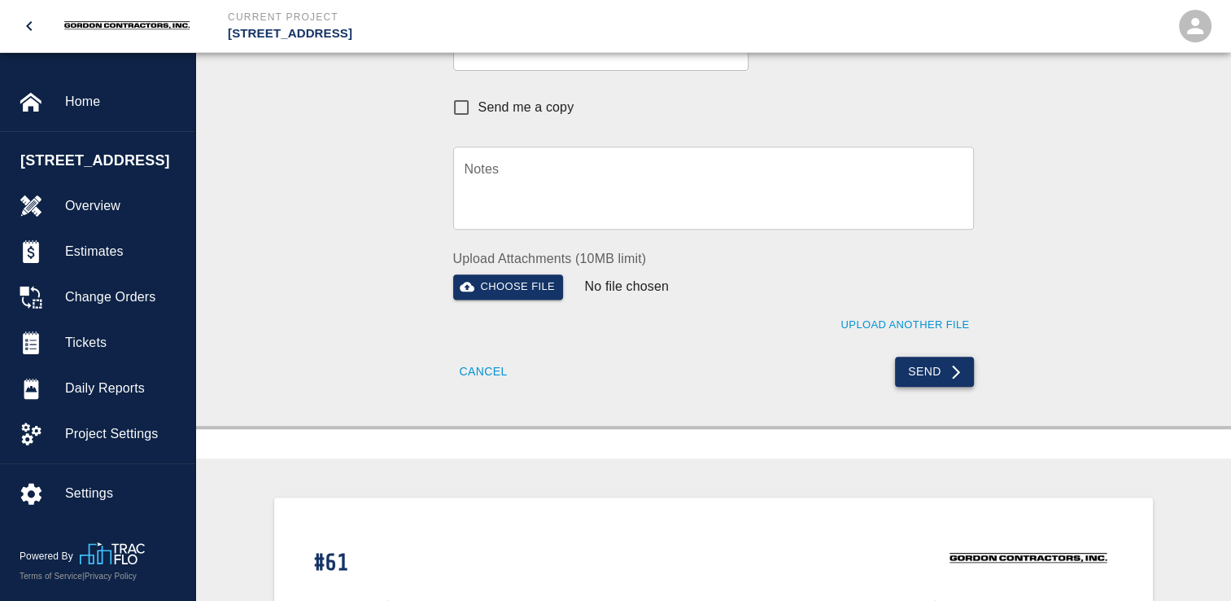
click at [933, 373] on button "Send" at bounding box center [934, 371] width 79 height 30
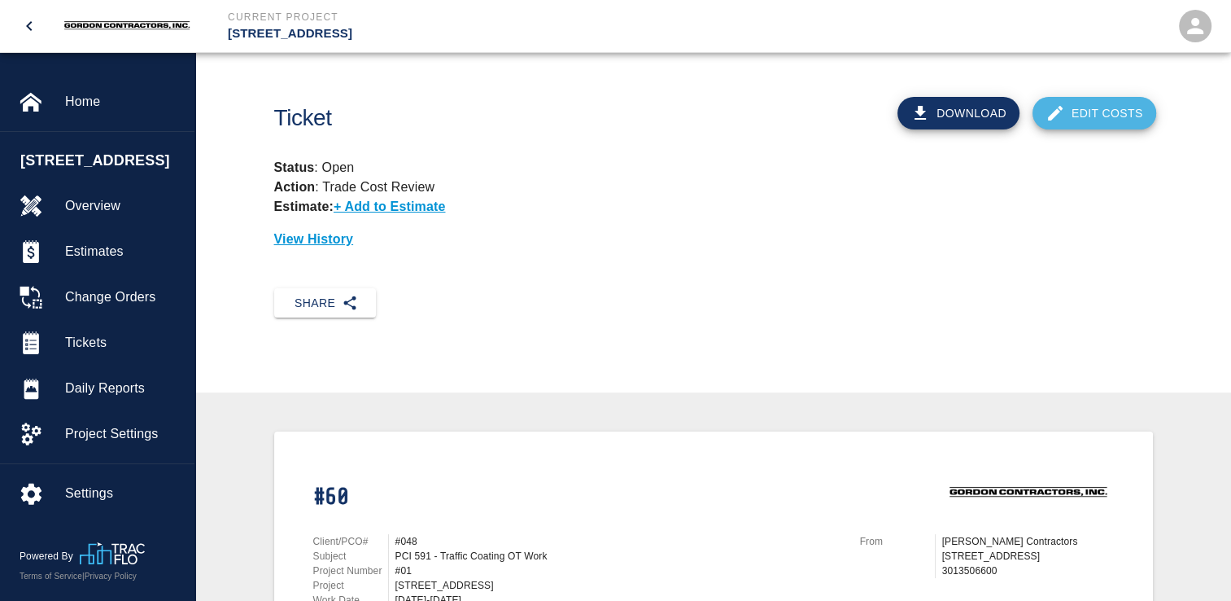
click at [1104, 119] on link "Edit Costs" at bounding box center [1095, 113] width 124 height 33
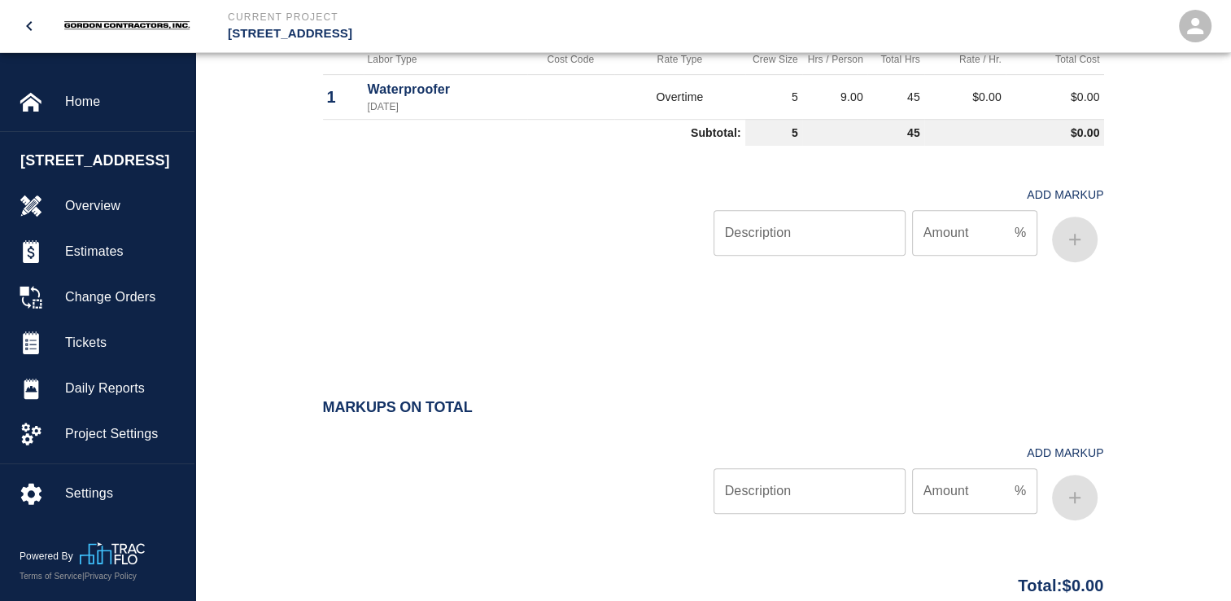
scroll to position [596, 0]
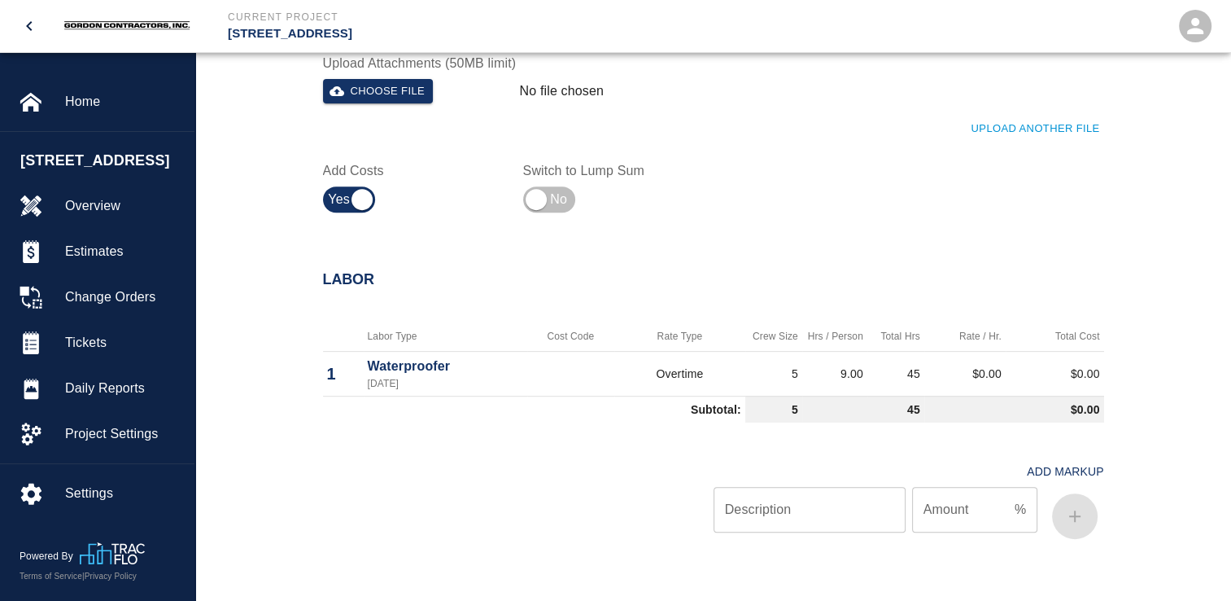
click at [1003, 369] on td "$0.00" at bounding box center [964, 373] width 81 height 45
click at [993, 370] on td "$0.00" at bounding box center [964, 373] width 81 height 45
